Goal: Information Seeking & Learning: Understand process/instructions

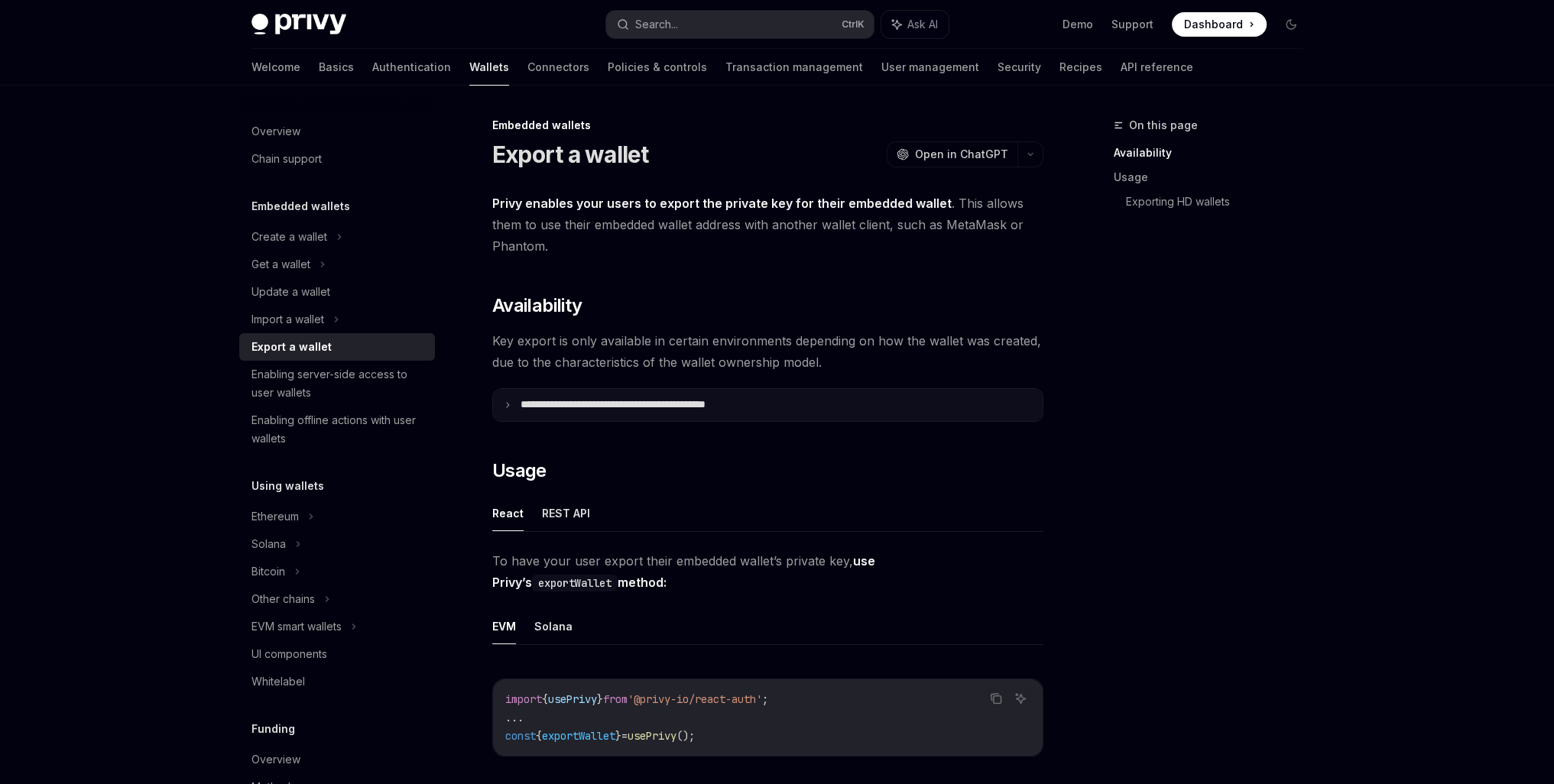
click at [705, 407] on p "**********" at bounding box center [646, 404] width 252 height 13
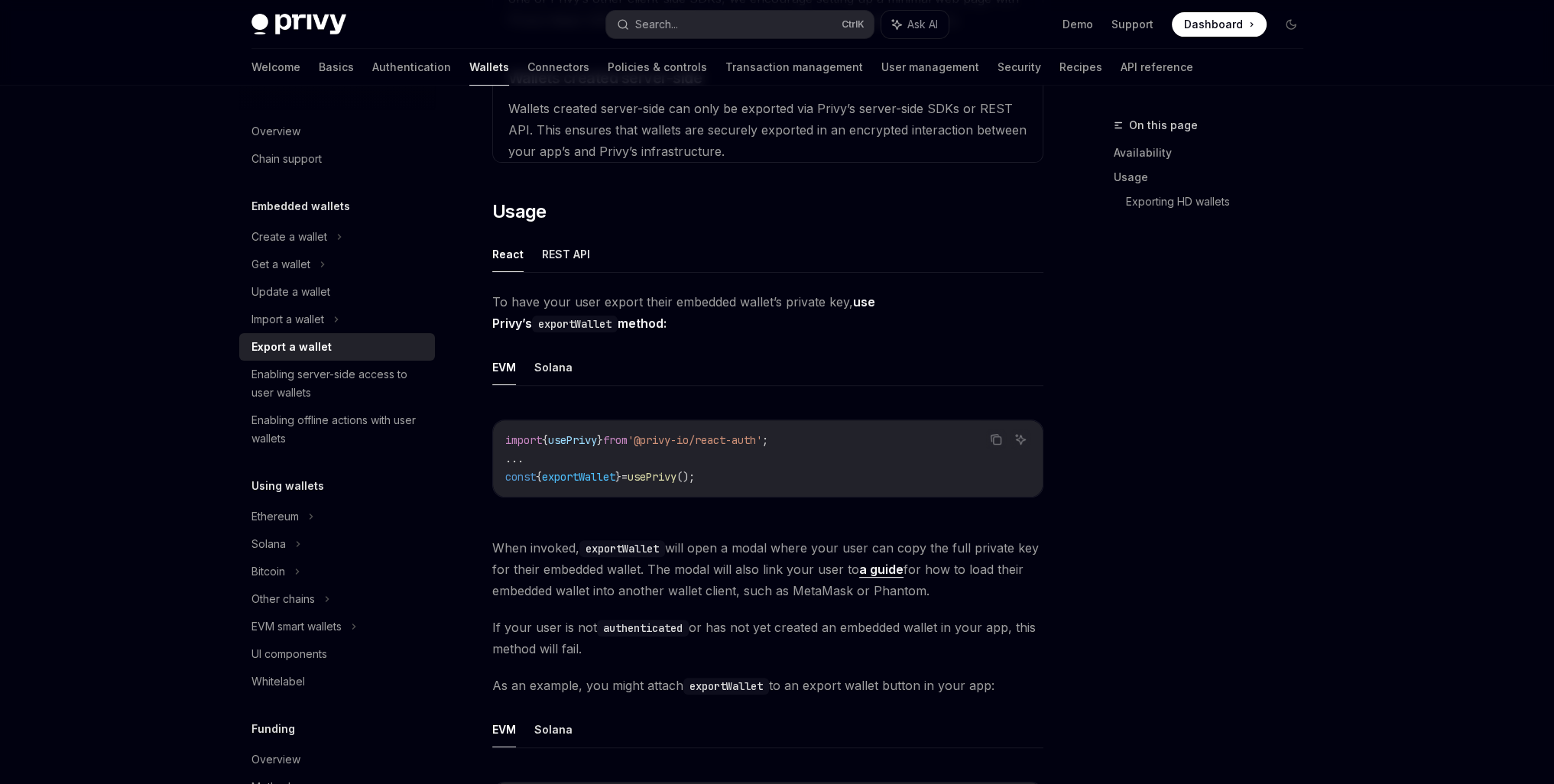
scroll to position [636, 0]
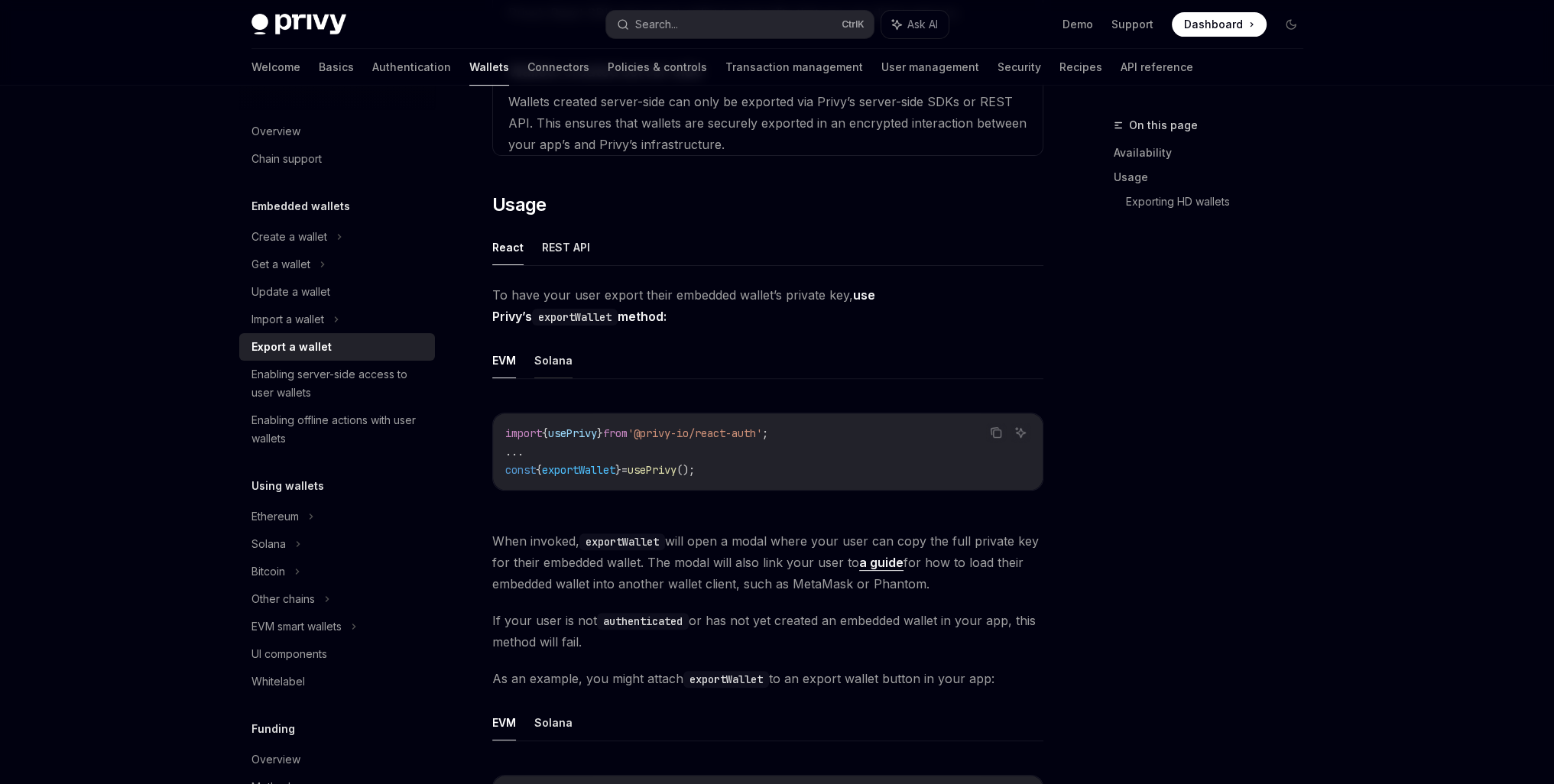
click at [548, 353] on button "Solana" at bounding box center [553, 360] width 39 height 36
click at [874, 556] on link "a guide" at bounding box center [881, 563] width 44 height 16
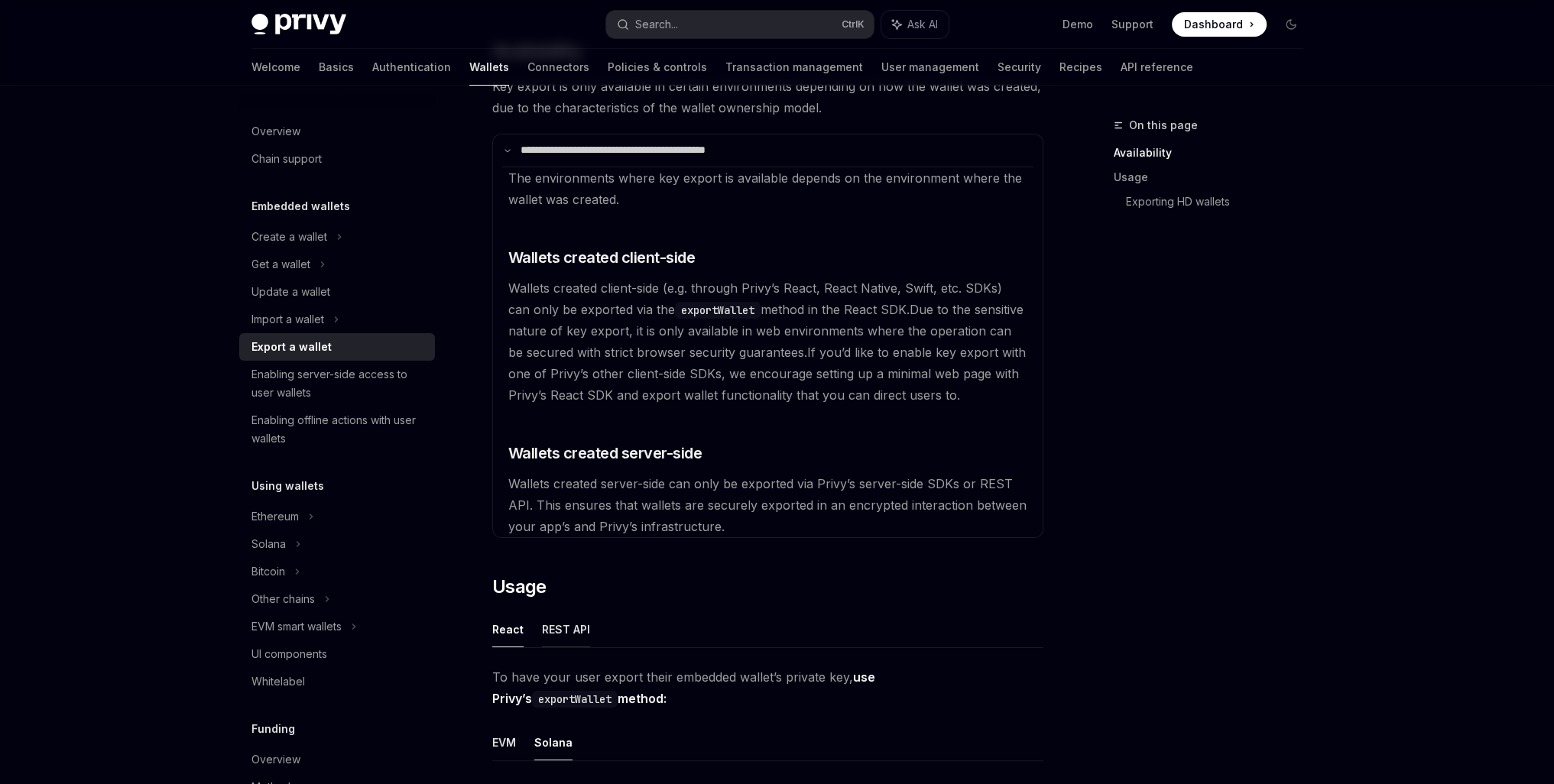
click at [575, 629] on button "REST API" at bounding box center [566, 629] width 48 height 36
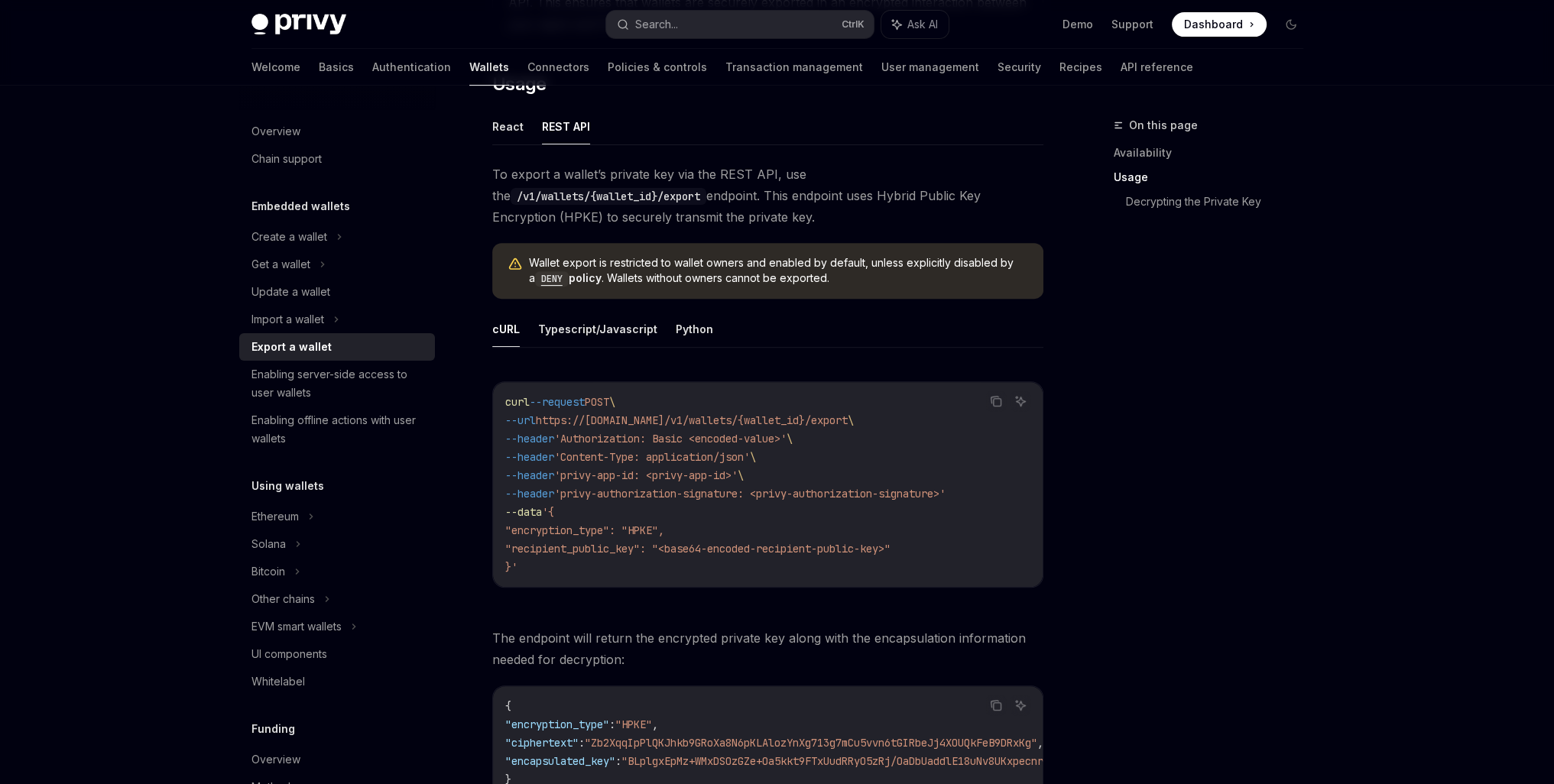
scroll to position [764, 0]
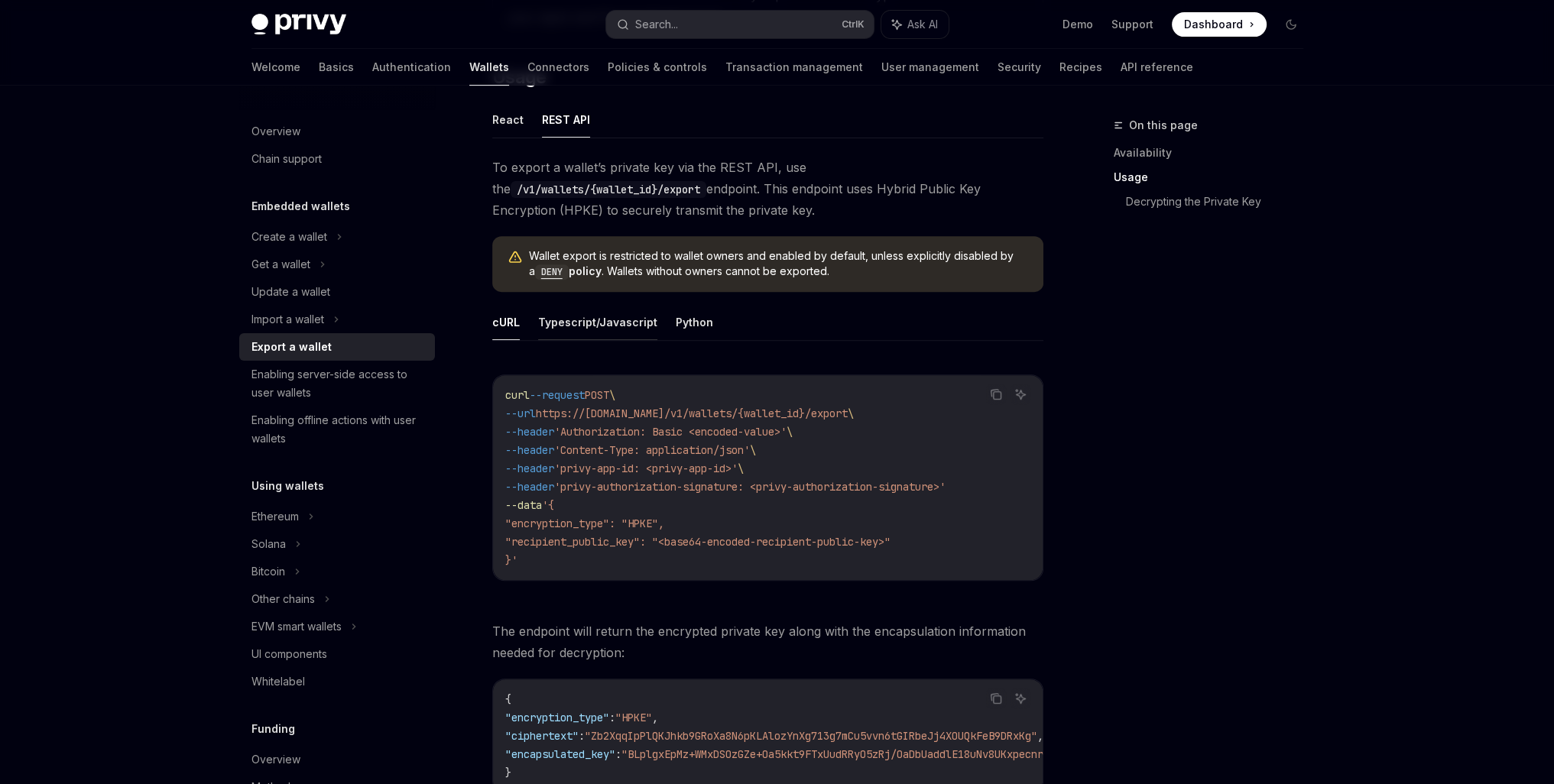
click at [611, 328] on button "Typescript/Javascript" at bounding box center [597, 322] width 119 height 36
type textarea "*"
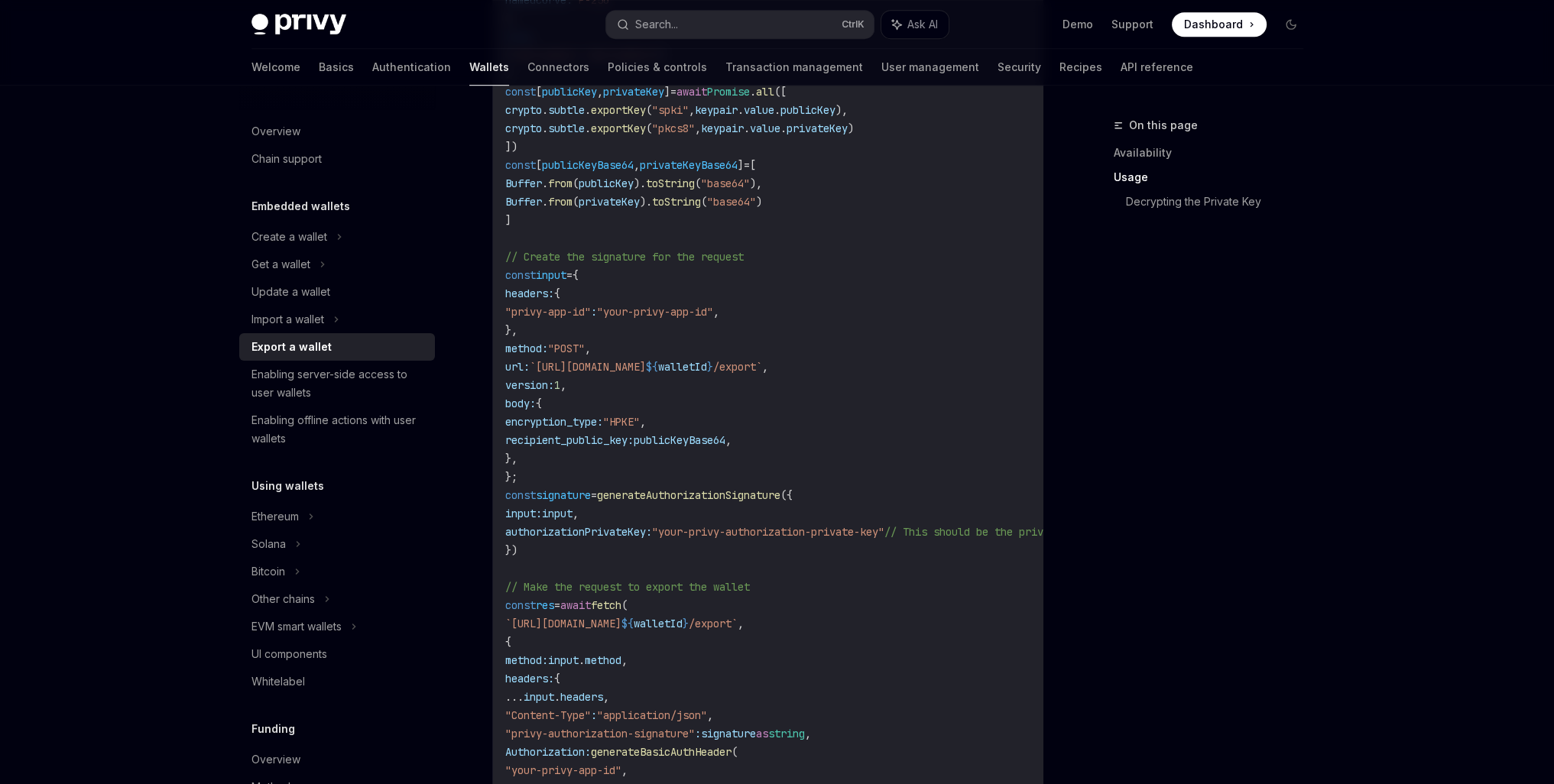
scroll to position [1273, 0]
